Goal: Task Accomplishment & Management: Manage account settings

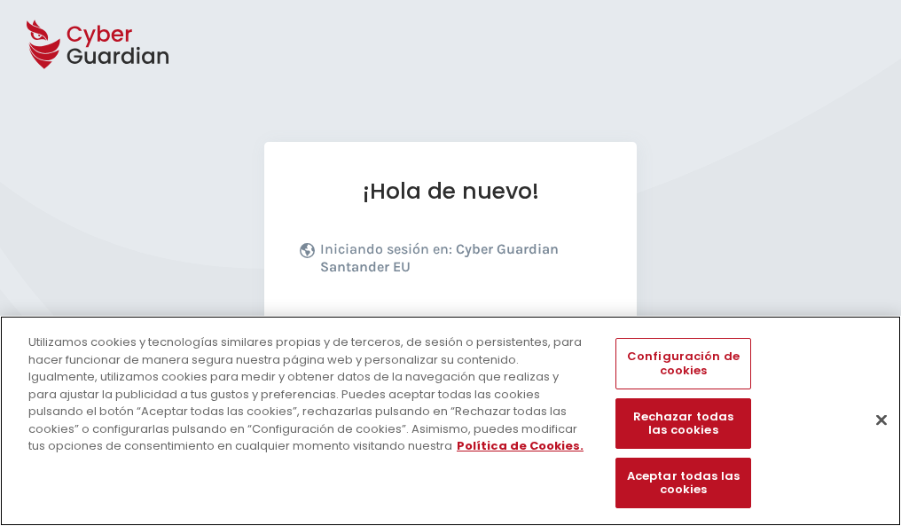
scroll to position [217, 0]
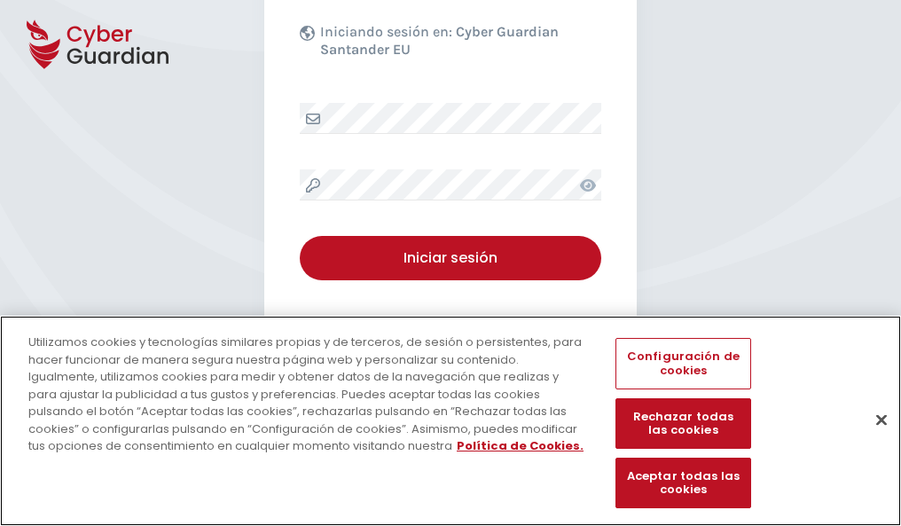
click at [872, 438] on button "Cerrar" at bounding box center [881, 419] width 39 height 39
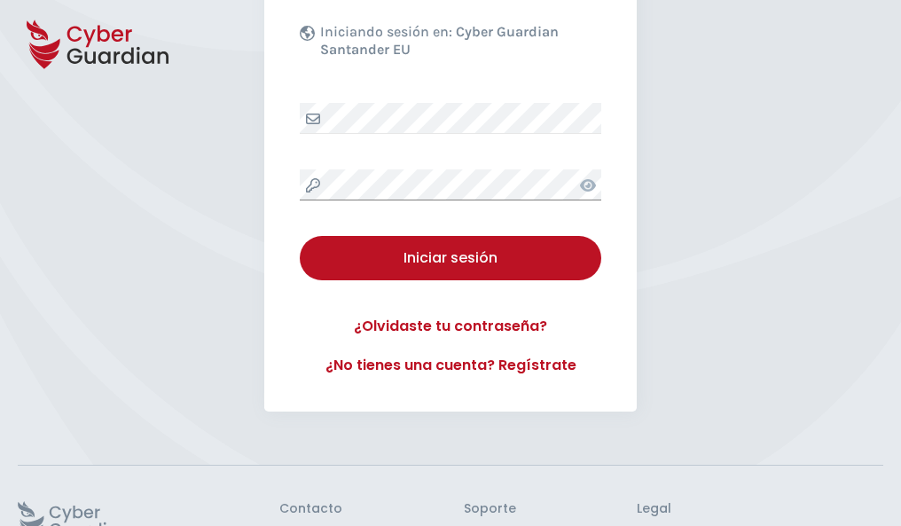
scroll to position [345, 0]
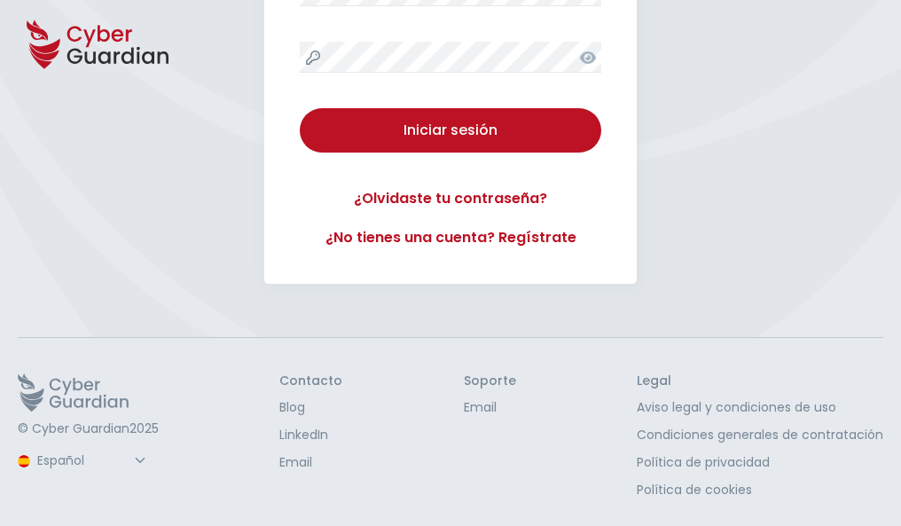
click at [300, 108] on button "Iniciar sesión" at bounding box center [450, 130] width 301 height 44
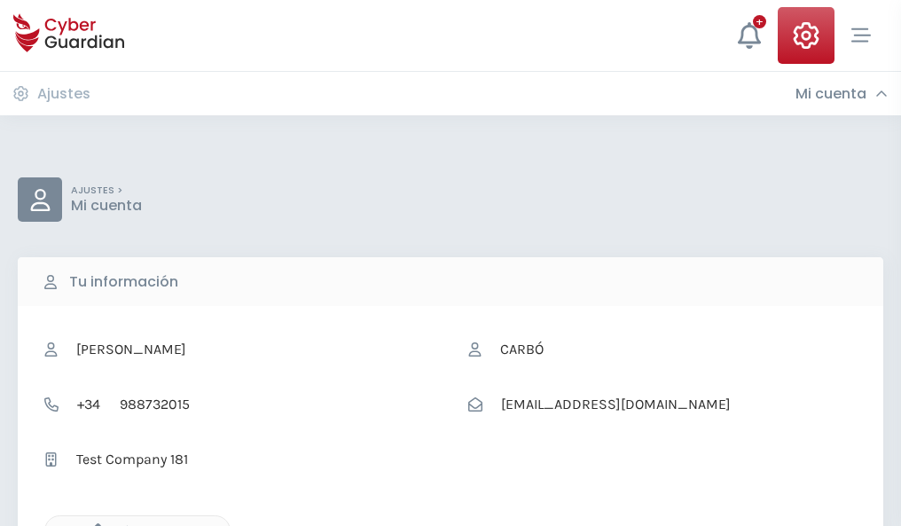
click at [93, 524] on icon "button" at bounding box center [93, 530] width 15 height 15
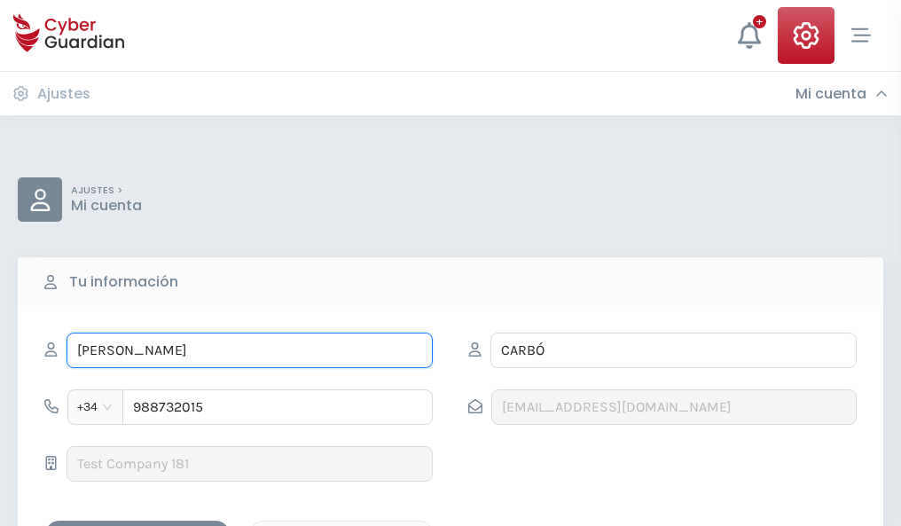
click at [249, 350] on input "DORITA" at bounding box center [250, 350] width 366 height 35
type input "D"
type input "Roxana"
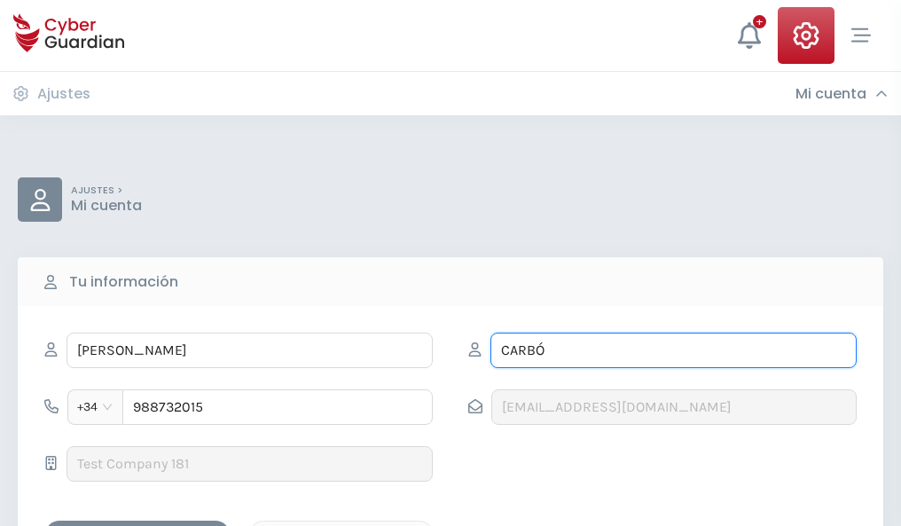
click at [673, 350] on input "CARBÓ" at bounding box center [673, 350] width 366 height 35
type input "C"
type input "Verdú"
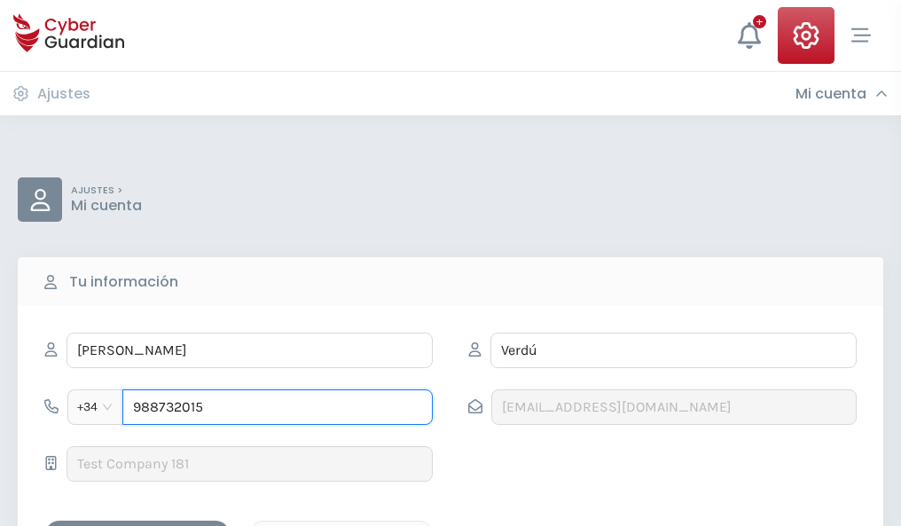
click at [278, 407] on input "988732015" at bounding box center [277, 406] width 310 height 35
type input "9"
type input "743970659"
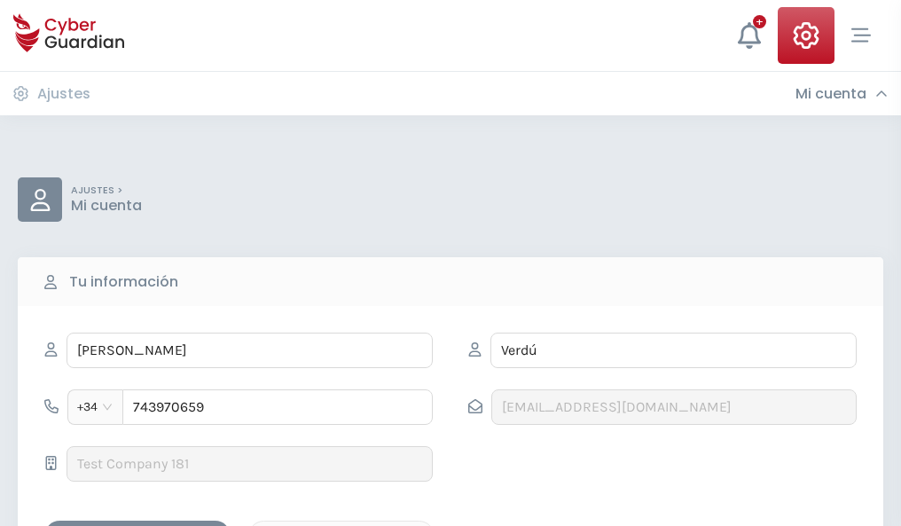
click at [137, 525] on div "Guardar cambios" at bounding box center [138, 536] width 160 height 22
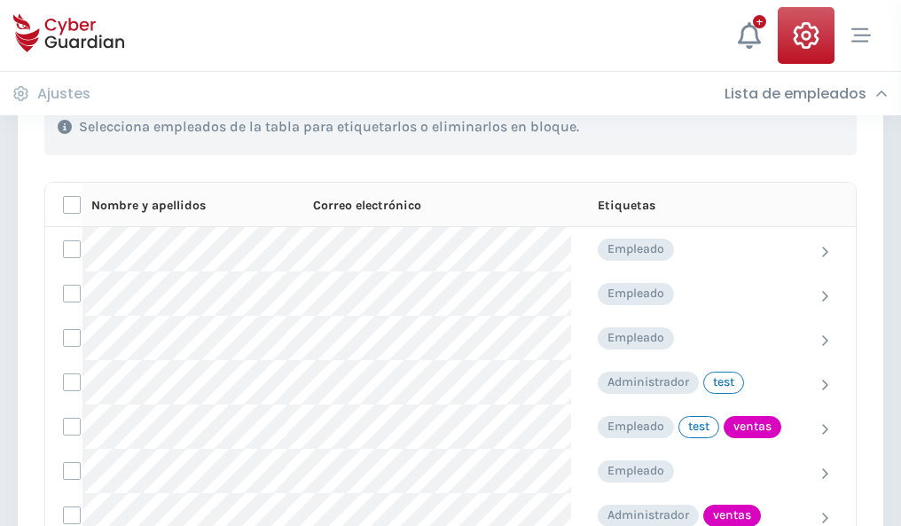
scroll to position [803, 0]
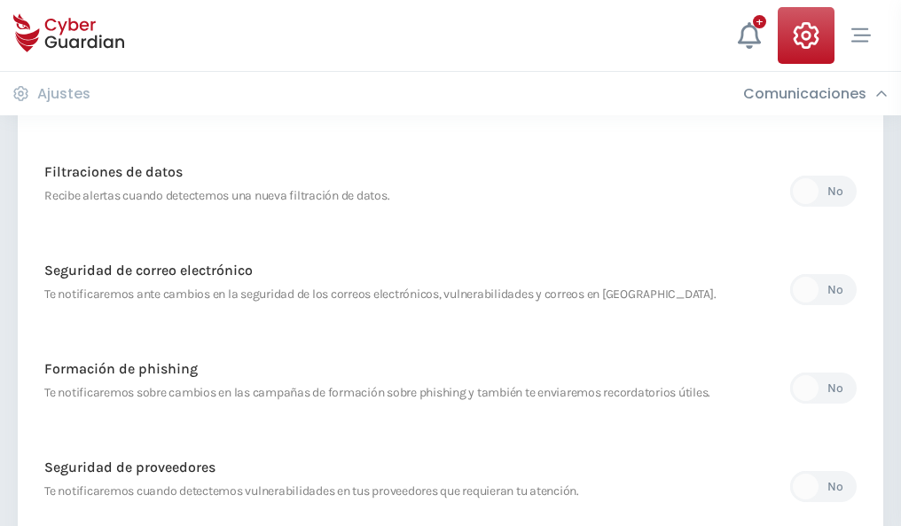
scroll to position [934, 0]
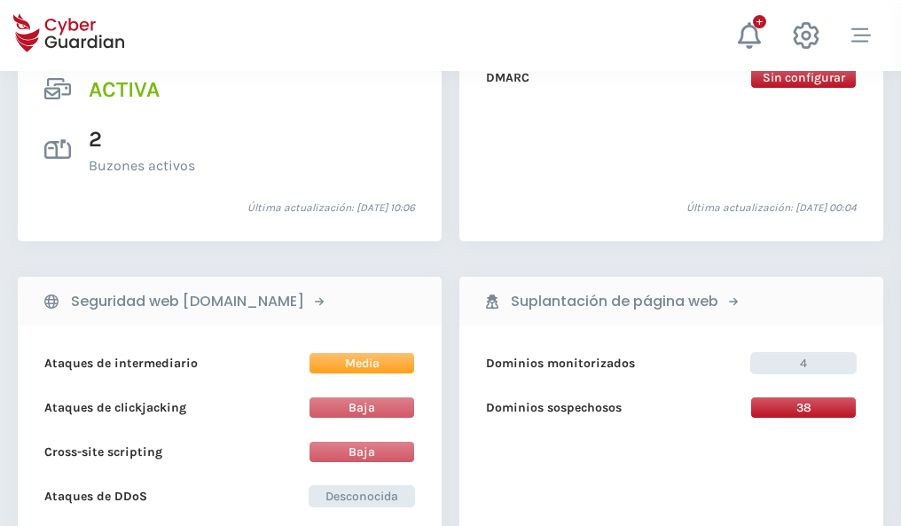
scroll to position [1802, 0]
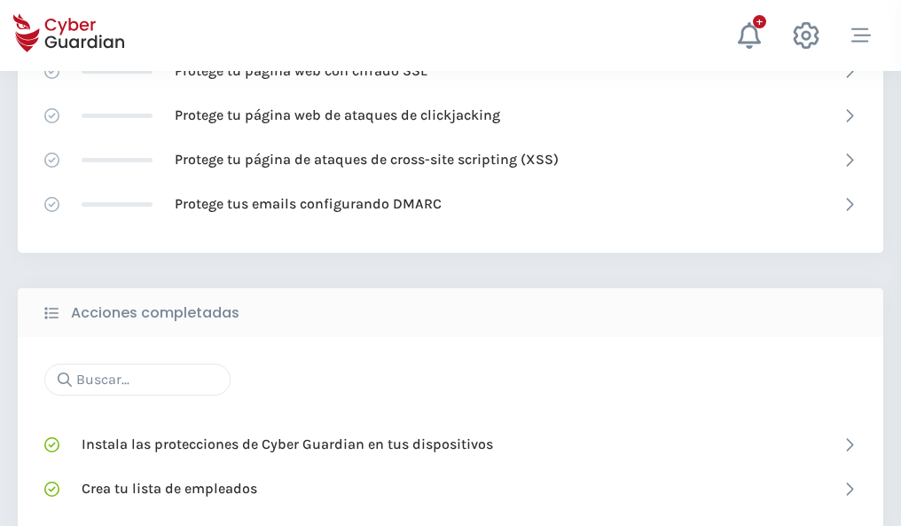
scroll to position [1181, 0]
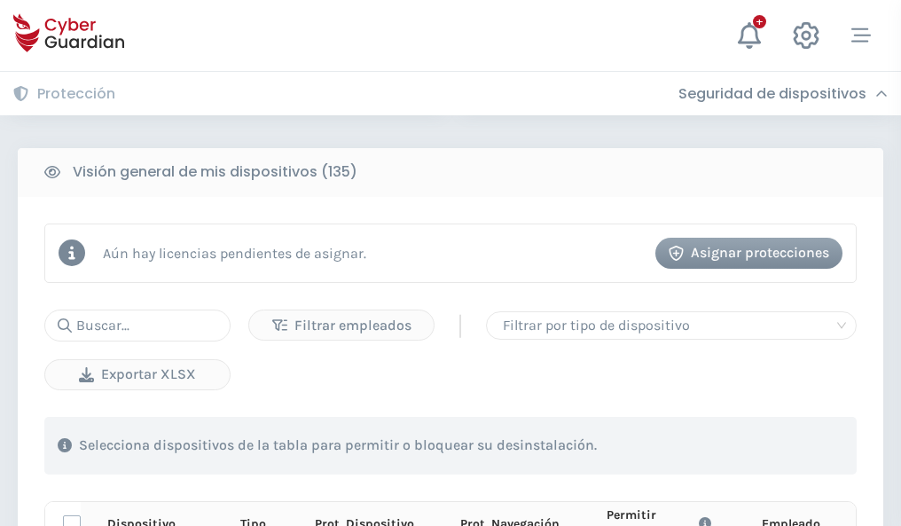
scroll to position [1567, 0]
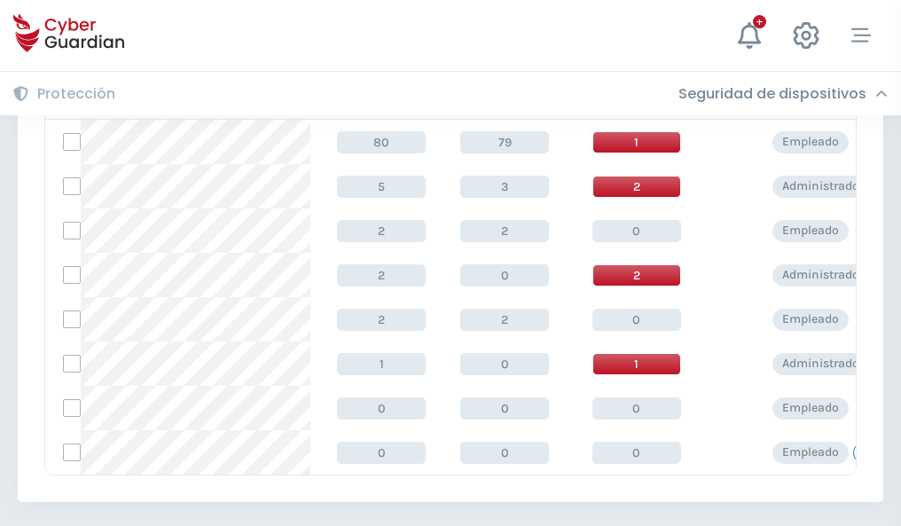
scroll to position [823, 0]
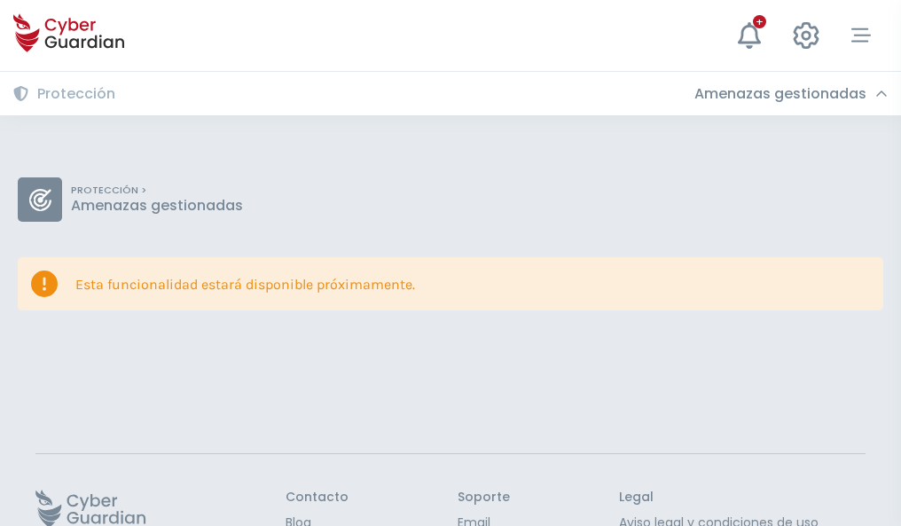
scroll to position [115, 0]
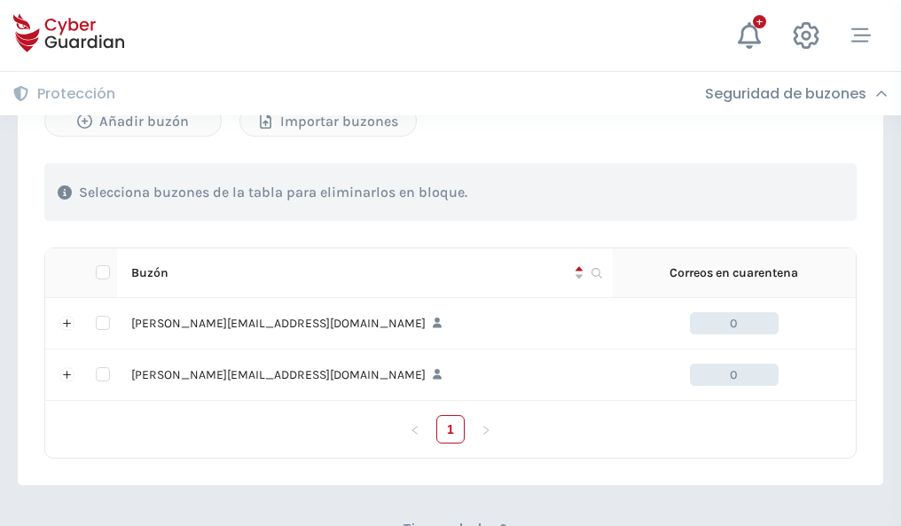
scroll to position [771, 0]
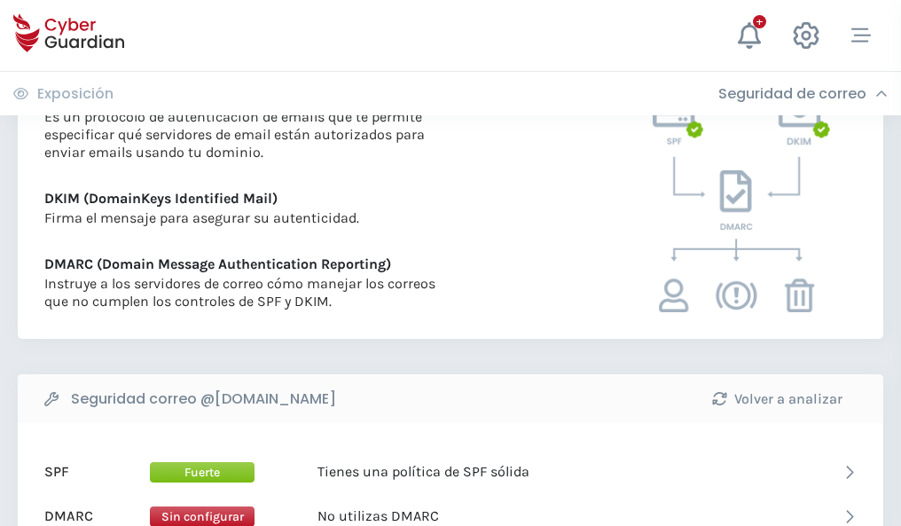
scroll to position [957, 0]
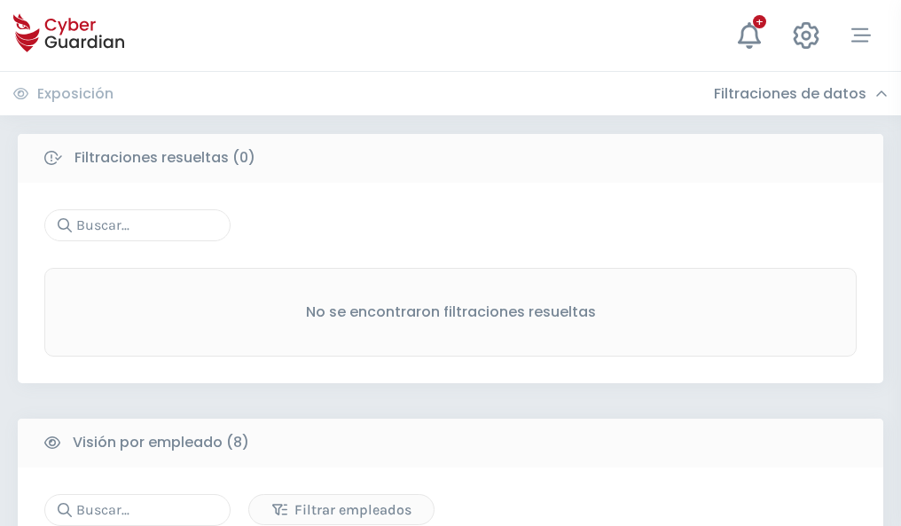
scroll to position [1511, 0]
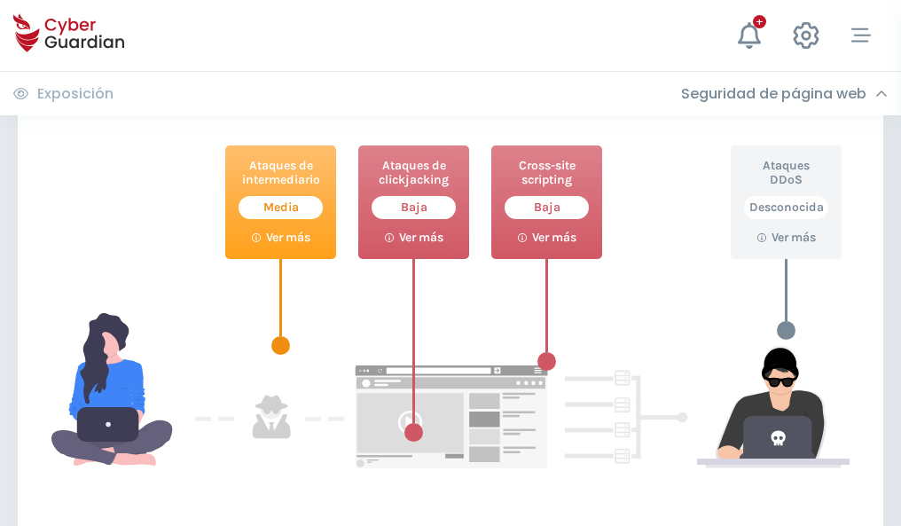
scroll to position [966, 0]
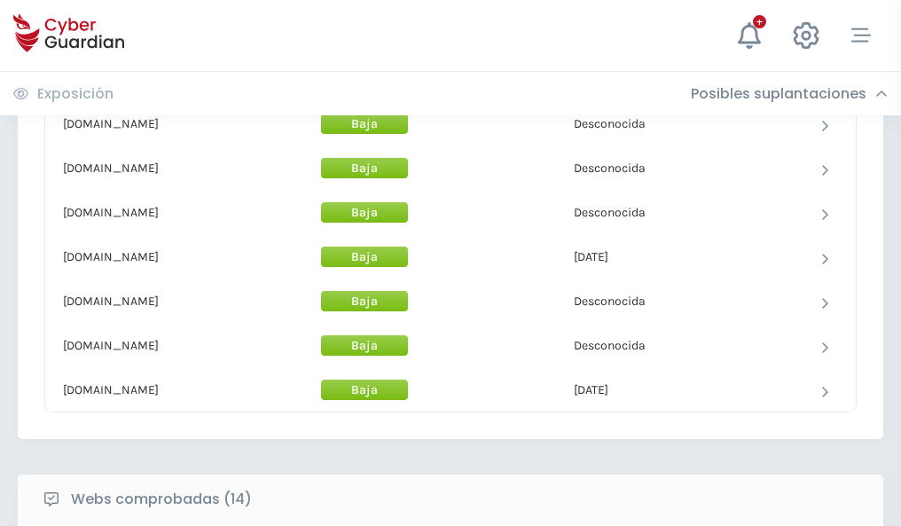
scroll to position [1729, 0]
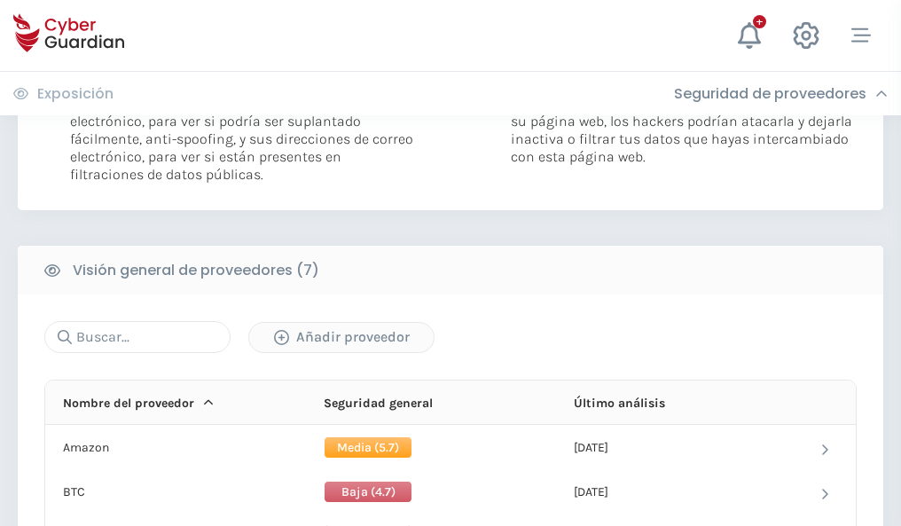
scroll to position [1187, 0]
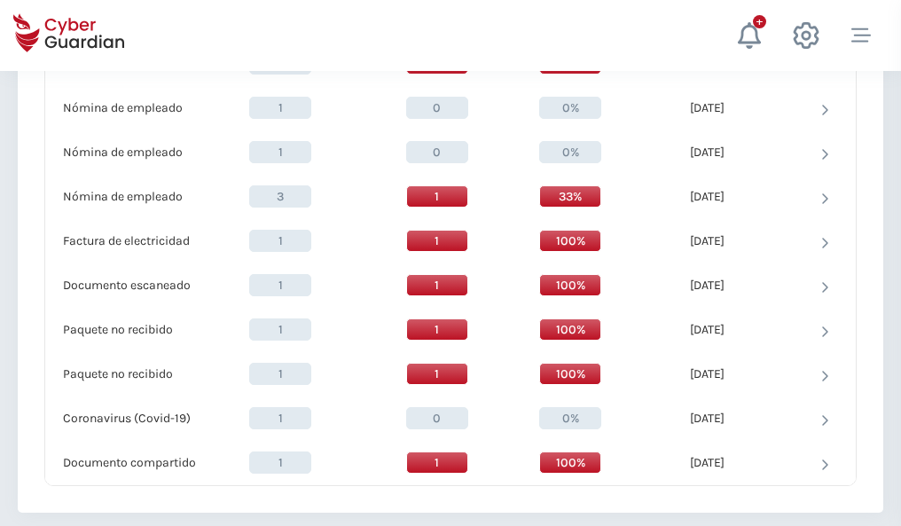
scroll to position [1838, 0]
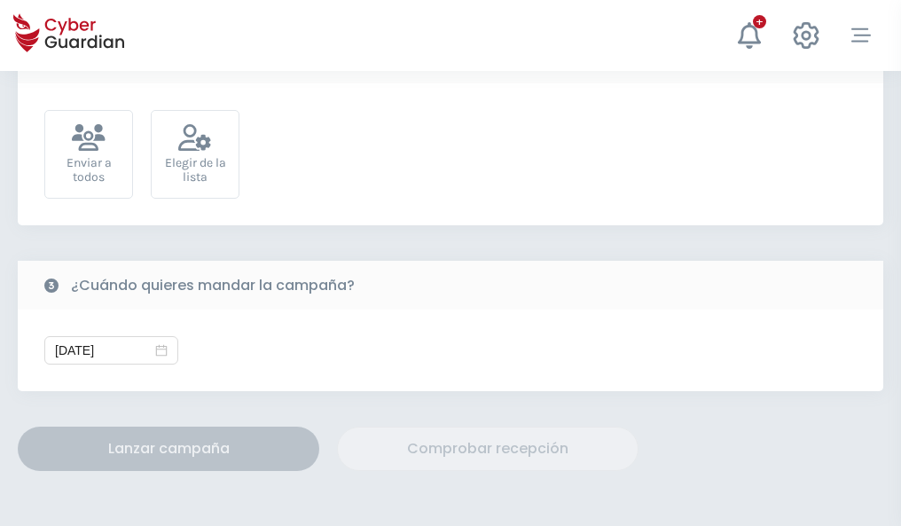
scroll to position [649, 0]
